Goal: Information Seeking & Learning: Check status

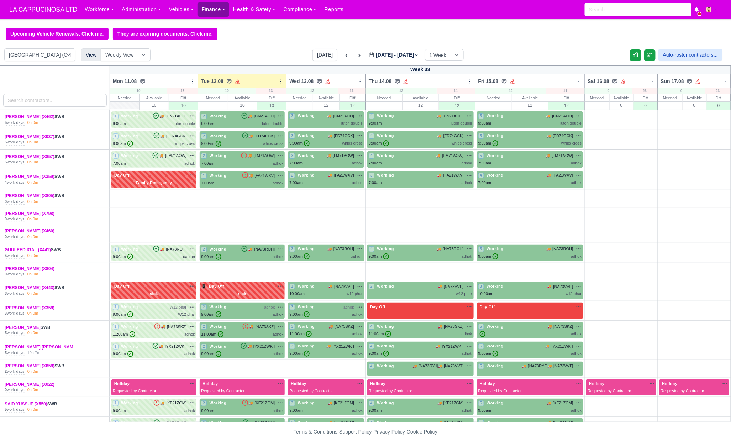
click at [213, 13] on link "Finance" at bounding box center [214, 9] width 32 height 14
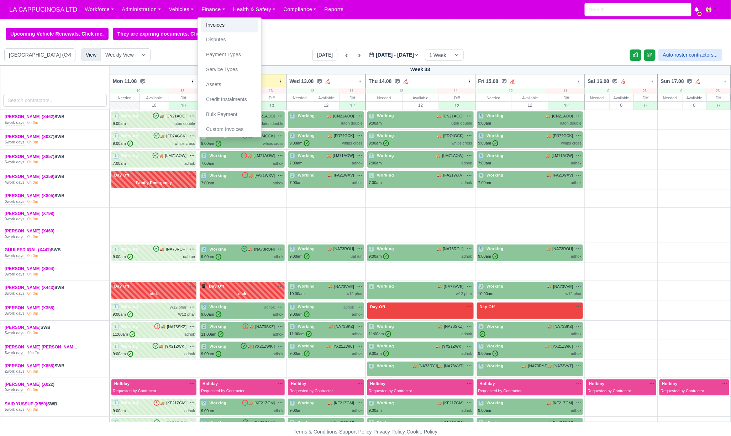
click at [219, 26] on link "Invoices" at bounding box center [230, 25] width 58 height 15
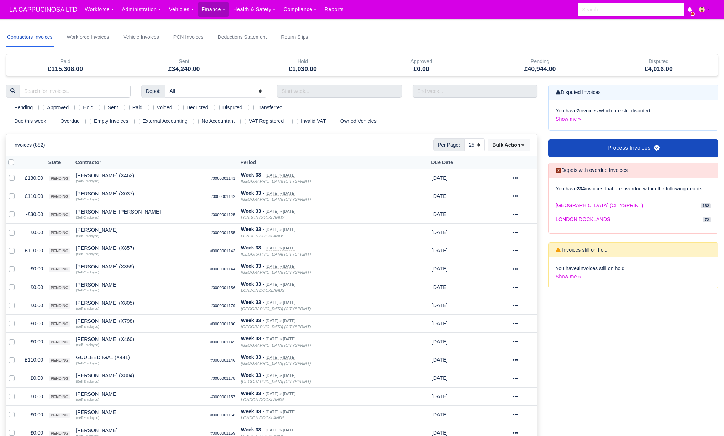
select select "25"
click at [177, 13] on link "Vehicles" at bounding box center [181, 9] width 33 height 14
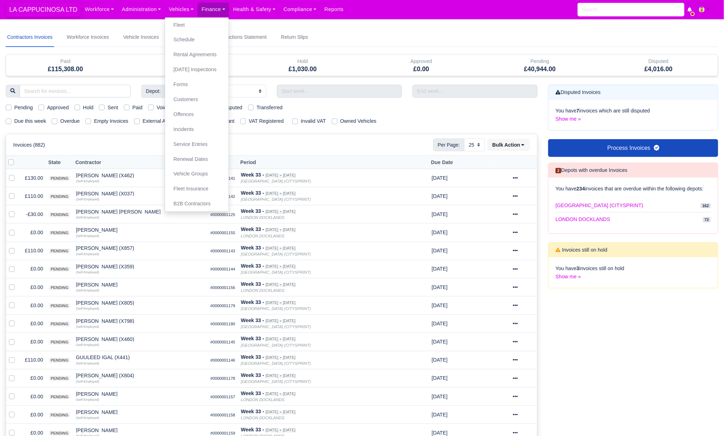
click at [55, 7] on span "LA CAPPUCINOSA LTD" at bounding box center [43, 9] width 75 height 14
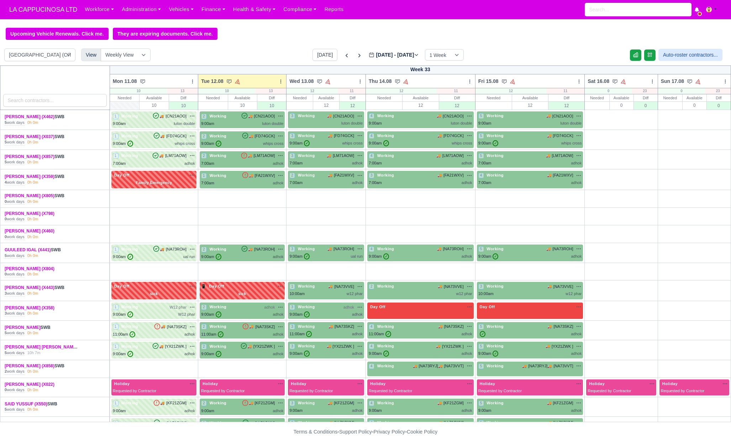
click at [405, 55] on label "Aug 11 - Aug 17, 2025 2025-08-12" at bounding box center [394, 55] width 50 height 8
click at [405, 55] on input "2025-08-12" at bounding box center [409, 58] width 80 height 15
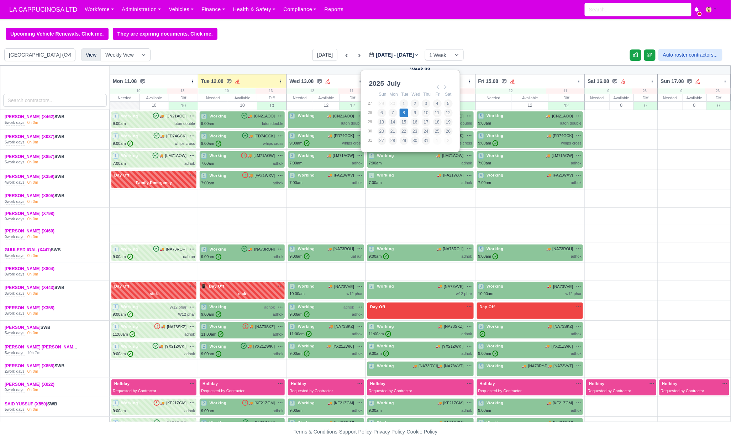
type input "2025-07-08"
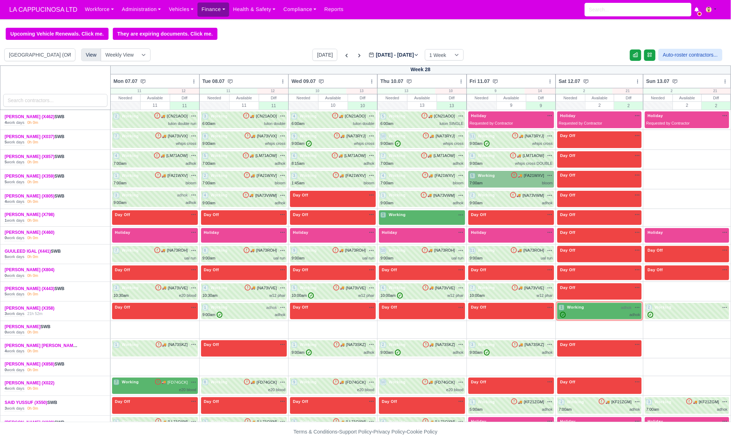
click at [205, 9] on link "Finance" at bounding box center [214, 9] width 32 height 14
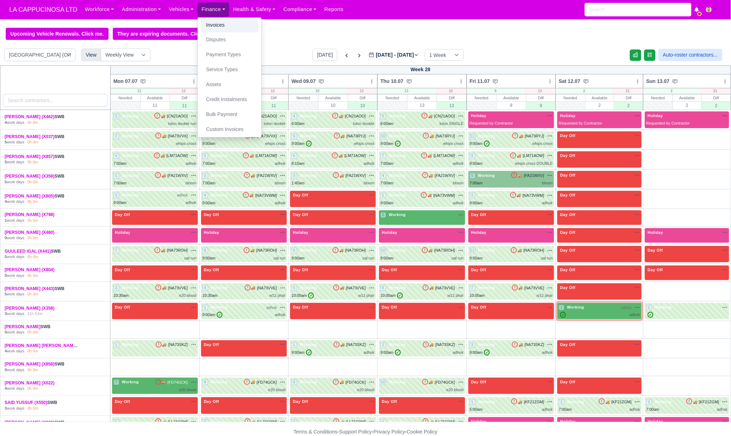
click at [217, 28] on link "Invoices" at bounding box center [230, 25] width 58 height 15
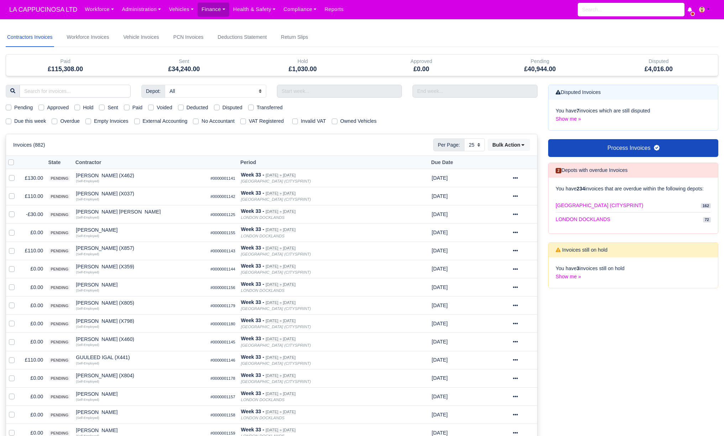
select select "25"
click at [94, 93] on input "search" at bounding box center [75, 91] width 111 height 13
type input "JUMA"
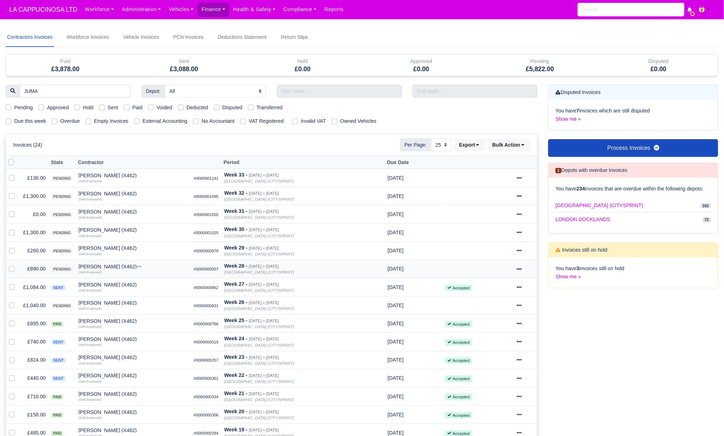
click at [38, 268] on td "£890.00" at bounding box center [34, 269] width 28 height 18
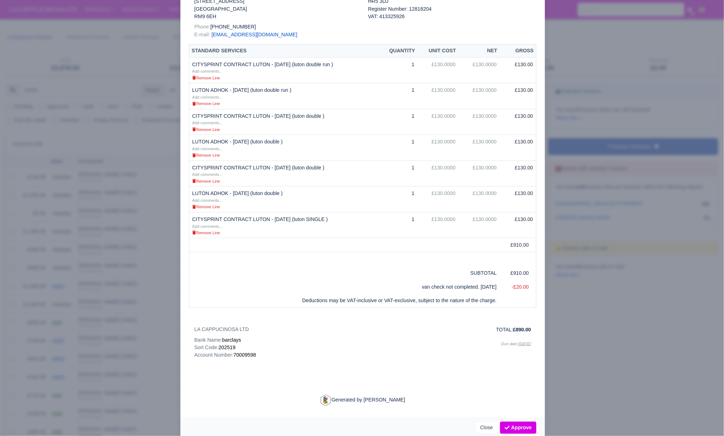
scroll to position [149, 0]
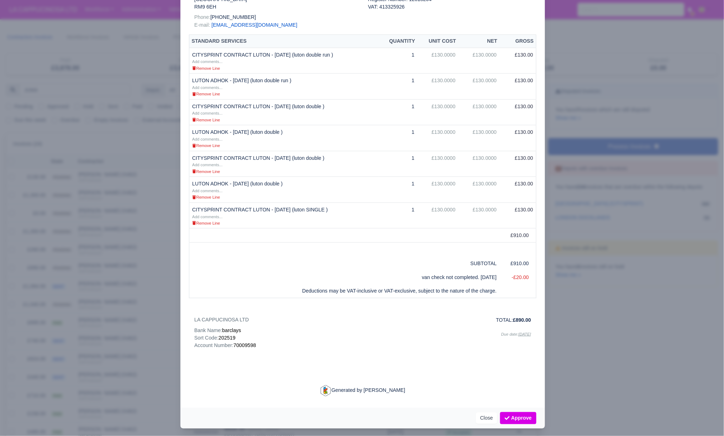
click at [647, 341] on div at bounding box center [362, 218] width 724 height 436
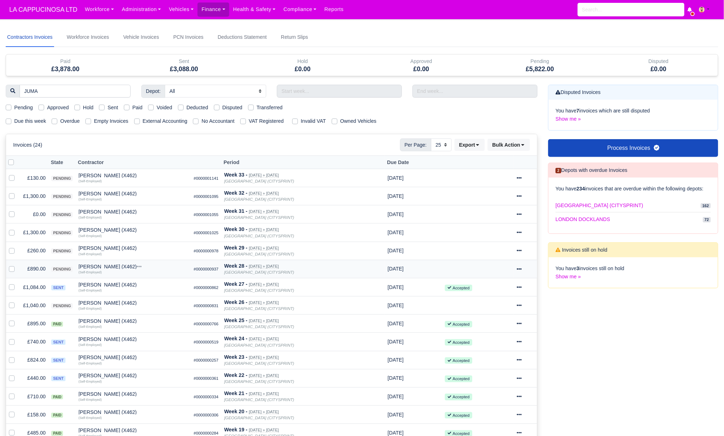
click at [36, 267] on td "£890.00" at bounding box center [34, 269] width 28 height 18
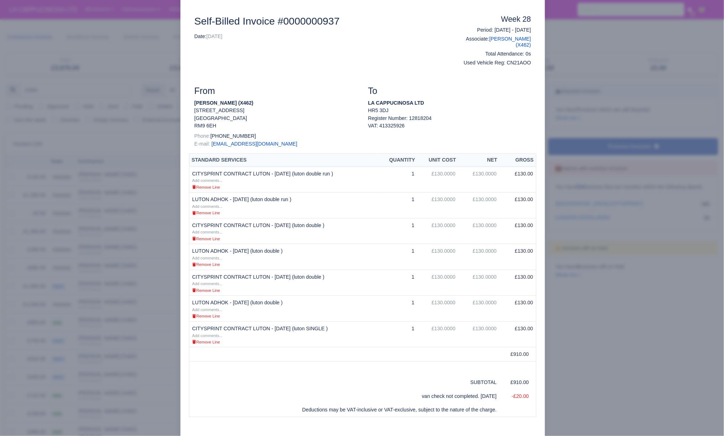
scroll to position [47, 0]
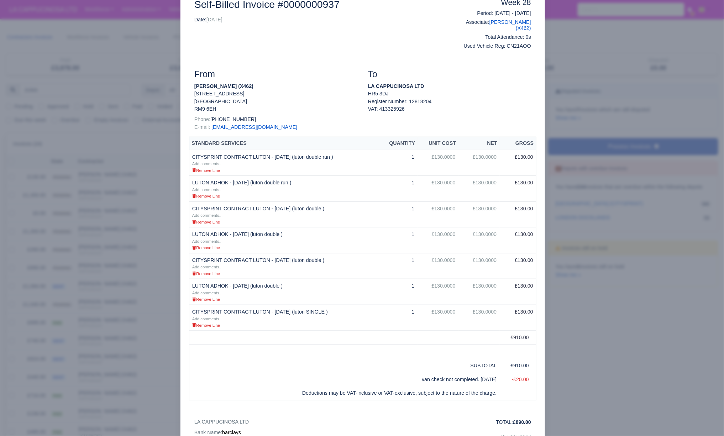
click at [524, 376] on td "-£20.00" at bounding box center [518, 380] width 37 height 14
click at [523, 376] on td "-£20.00" at bounding box center [518, 380] width 37 height 14
click at [521, 378] on td "-£20.00" at bounding box center [518, 380] width 37 height 14
drag, startPoint x: 521, startPoint y: 376, endPoint x: 511, endPoint y: 376, distance: 9.6
click at [511, 376] on td "-£20.00" at bounding box center [518, 380] width 37 height 14
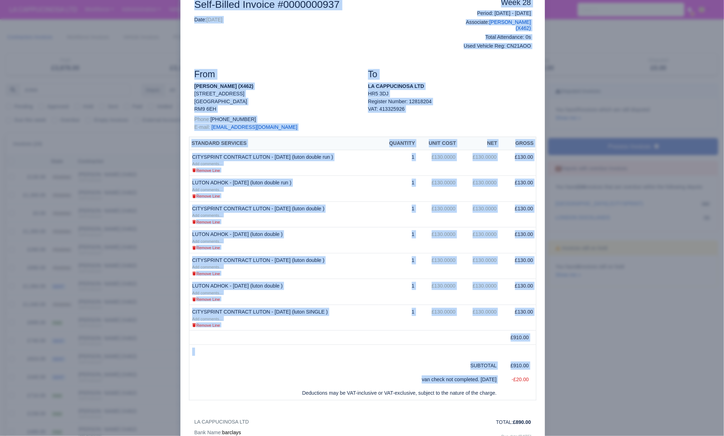
drag, startPoint x: 505, startPoint y: 373, endPoint x: 543, endPoint y: 372, distance: 38.4
click at [543, 372] on div "​ Invoice #0000000937 Document Self-Billed Invoice #0000000937 Date: [DATE] Wee…" at bounding box center [362, 247] width 724 height 589
click at [347, 345] on td at bounding box center [362, 352] width 347 height 14
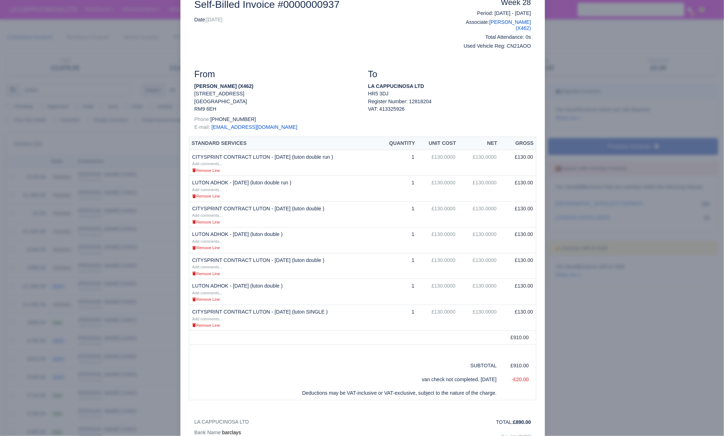
click at [576, 309] on div at bounding box center [362, 218] width 724 height 436
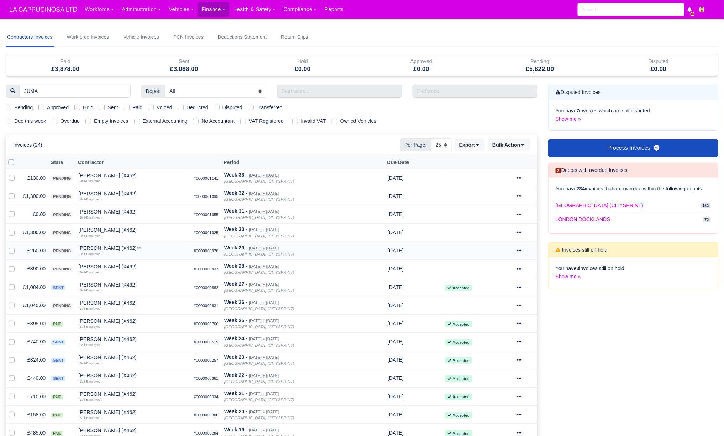
click at [43, 250] on td "£260.00" at bounding box center [34, 251] width 28 height 18
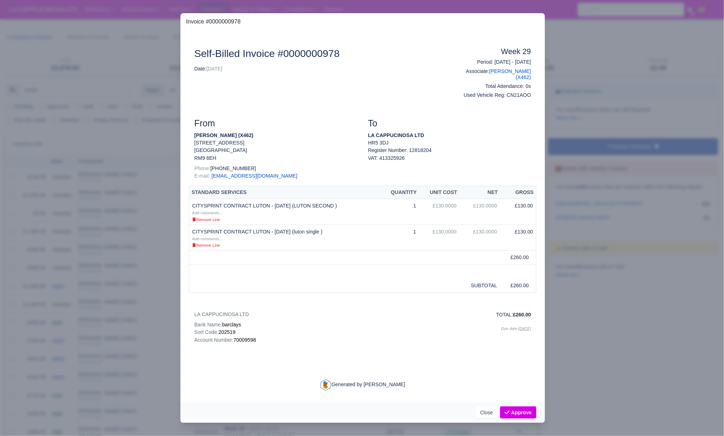
scroll to position [0, 0]
click at [97, 240] on div at bounding box center [362, 218] width 724 height 436
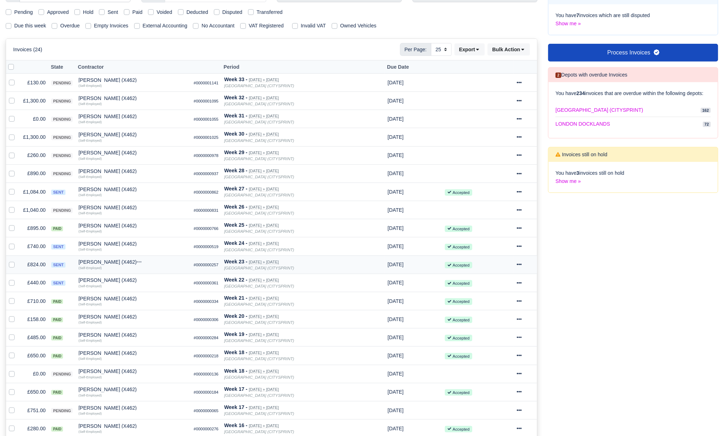
scroll to position [95, 0]
